Goal: Navigation & Orientation: Go to known website

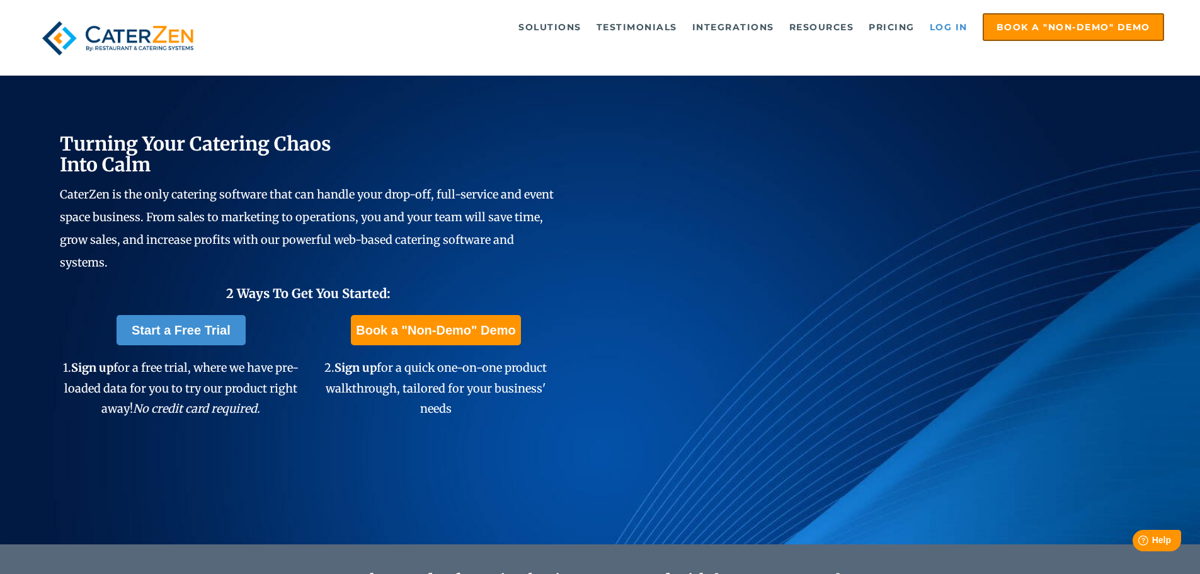
click at [959, 23] on link "Log in" at bounding box center [949, 26] width 50 height 25
click at [944, 27] on link "Log in" at bounding box center [949, 26] width 50 height 25
click at [946, 29] on link "Log in" at bounding box center [949, 26] width 50 height 25
click at [951, 22] on link "Log in" at bounding box center [949, 26] width 50 height 25
